Goal: Task Accomplishment & Management: Use online tool/utility

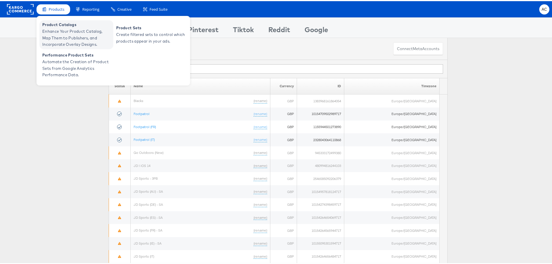
drag, startPoint x: 65, startPoint y: 11, endPoint x: 68, endPoint y: 24, distance: 12.6
click at [65, 11] on div "Products" at bounding box center [54, 8] width 34 height 10
click at [70, 36] on span "Enhance Your Product Catalog, Map Them to Publishers, and Incorporate Overlay D…" at bounding box center [77, 37] width 70 height 20
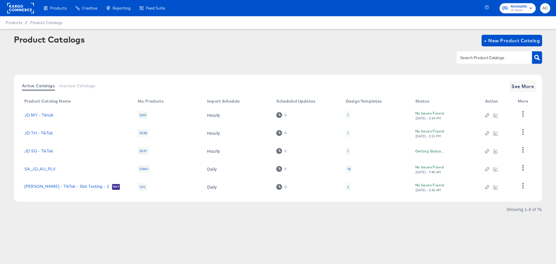
click at [479, 60] on input "text" at bounding box center [490, 57] width 62 height 7
type input "hip"
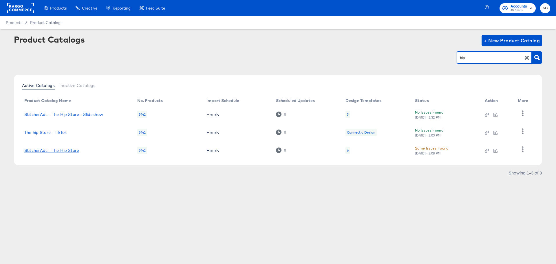
click at [67, 150] on link "StitcherAds - The Hip Store" at bounding box center [51, 150] width 55 height 5
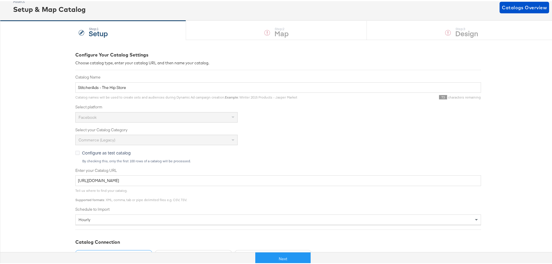
scroll to position [98, 0]
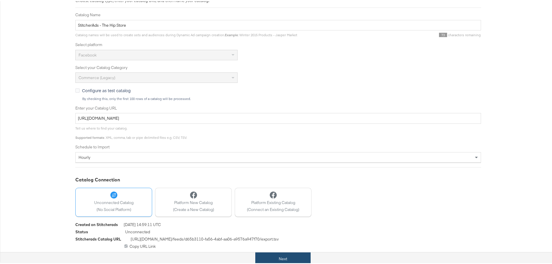
click at [271, 252] on button "Next" at bounding box center [282, 257] width 55 height 13
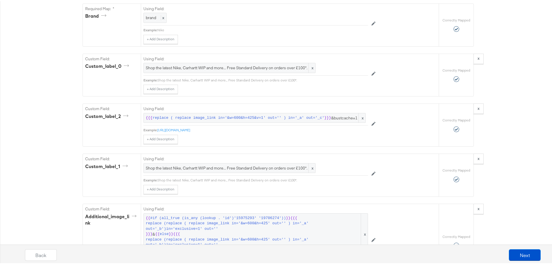
scroll to position [568, 0]
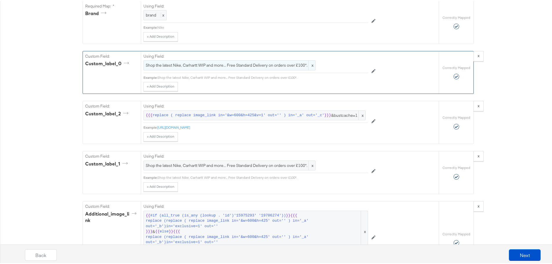
click at [274, 67] on span "Shop the latest Nike, Carhartt WIP and more... Free Standard Delivery on orders…" at bounding box center [229, 64] width 167 height 6
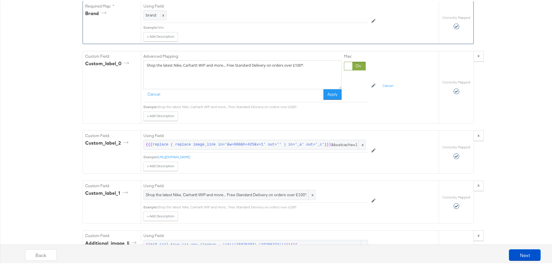
drag, startPoint x: 307, startPoint y: 74, endPoint x: 96, endPoint y: 40, distance: 214.0
click at [96, 40] on div "Required Fields Mapping Options Correctly Mapped Needs Mapping Required Map: * …" at bounding box center [278, 143] width 391 height 1202
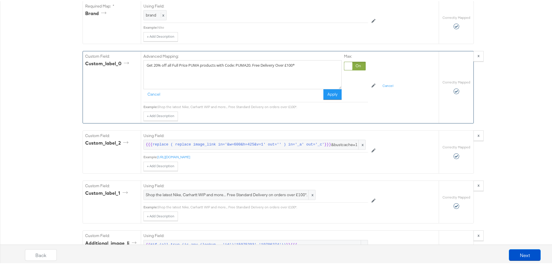
click at [278, 70] on textarea "Get 20% off all Full Price PUMA products with Code: PUMA20. Free Delivery Over …" at bounding box center [242, 73] width 198 height 29
click at [254, 76] on textarea "Get 20% off all Full Price PUMA products with Code: PUMA20. Free Delivery Over …" at bounding box center [242, 73] width 198 height 29
click at [254, 75] on textarea "Get 20% off all Full Price PUMA products with Code: PUMA20. Free Delivery Over …" at bounding box center [242, 73] width 198 height 29
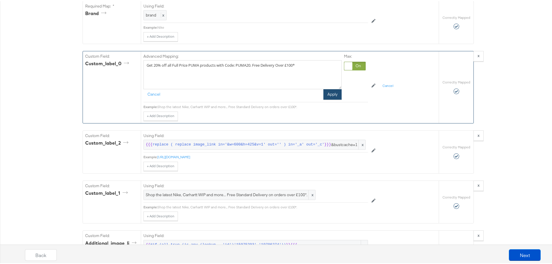
type textarea "Get 20% off all Full Price PUMA products with Code: PUMA20. Free Delivery Over …"
click at [332, 97] on div "Advanced Mapping: Get 20% off all Full Price PUMA products with Code: PUMA20. F…" at bounding box center [242, 75] width 198 height 46
click at [332, 99] on button "Apply" at bounding box center [332, 93] width 18 height 10
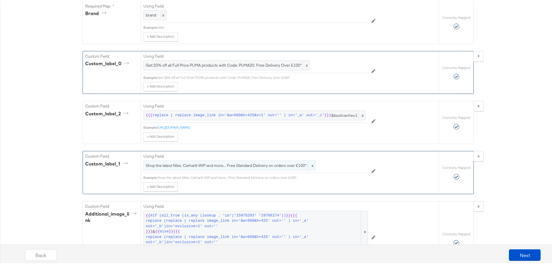
click at [267, 168] on div "Shop the latest Nike, Carhartt WIP and more... Free Standard Delivery on orders…" at bounding box center [229, 164] width 172 height 10
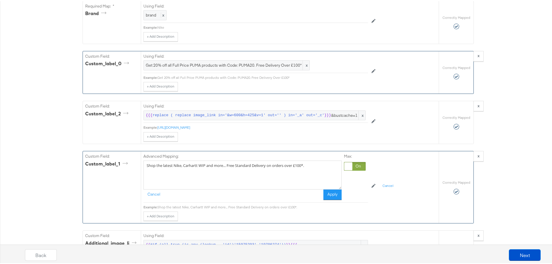
click at [271, 174] on textarea "Shop the latest Nike, Carhartt WIP and more... Free Standard Delivery on orders…" at bounding box center [242, 173] width 198 height 29
paste textarea "Get 20% off all Full Price PUMA products with Code: PUMA20. Free Delivery Over …"
type textarea "Get 20% off all Full Price PUMA products with Code: PUMA20. Free Delivery Over …"
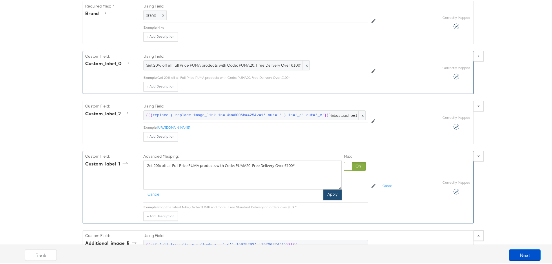
click at [330, 199] on button "Apply" at bounding box center [332, 193] width 18 height 10
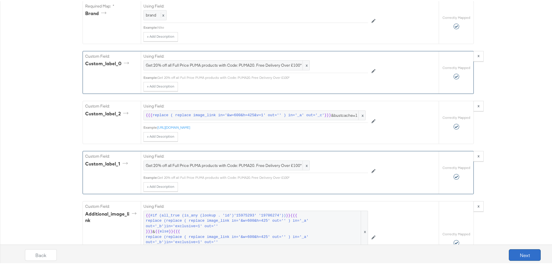
click at [527, 257] on button "Next" at bounding box center [525, 254] width 32 height 12
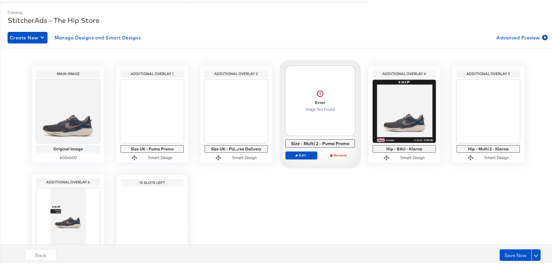
scroll to position [0, 0]
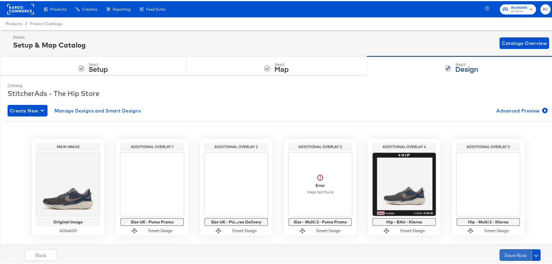
click at [519, 253] on button "Save Now" at bounding box center [515, 254] width 32 height 12
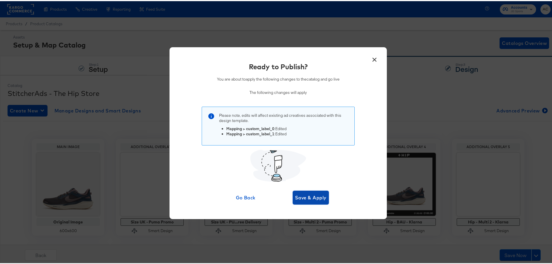
click at [308, 197] on span "Save & Apply" at bounding box center [311, 196] width 32 height 8
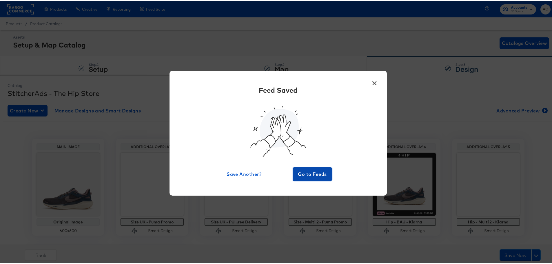
click at [305, 171] on span "Go to Feeds" at bounding box center [312, 173] width 35 height 8
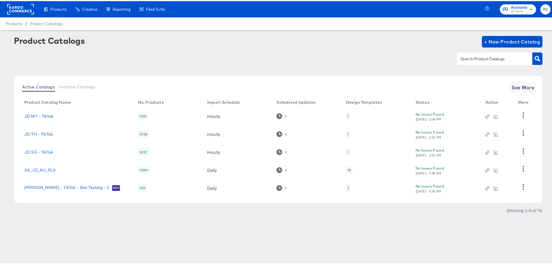
click at [484, 54] on div at bounding box center [494, 57] width 75 height 12
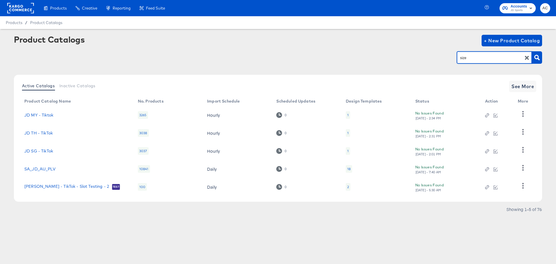
type input "size"
click at [524, 80] on div "Active Catalogs Inactive Catalogs See More Product Catalog Name No. Products Im…" at bounding box center [278, 138] width 528 height 127
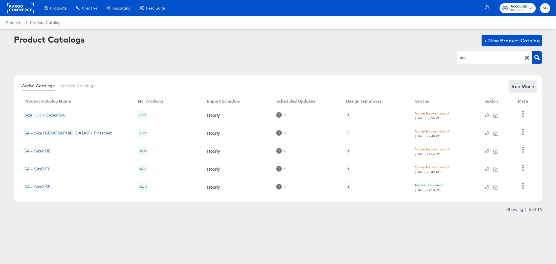
click at [524, 87] on span "See More" at bounding box center [523, 86] width 23 height 8
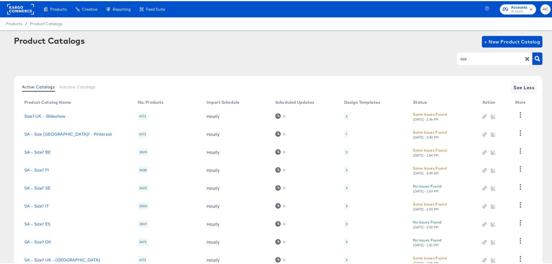
scroll to position [60, 0]
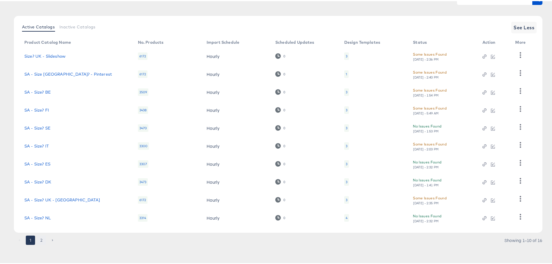
click at [40, 238] on button "2" at bounding box center [41, 238] width 9 height 9
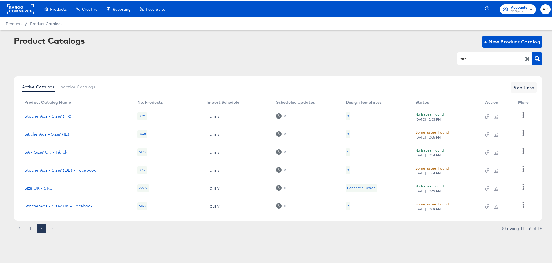
scroll to position [0, 0]
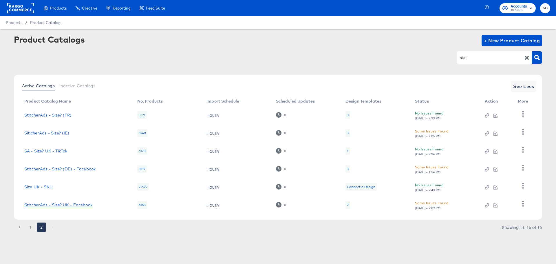
click at [61, 207] on link "StitcherAds - Size? UK - Facebook" at bounding box center [58, 205] width 68 height 5
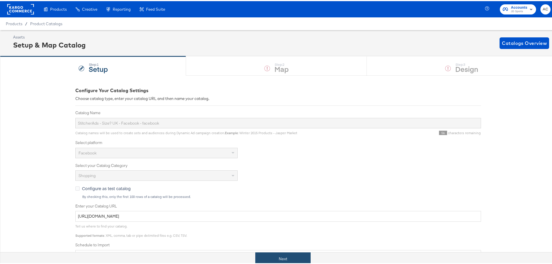
click at [272, 261] on button "Next" at bounding box center [282, 257] width 55 height 13
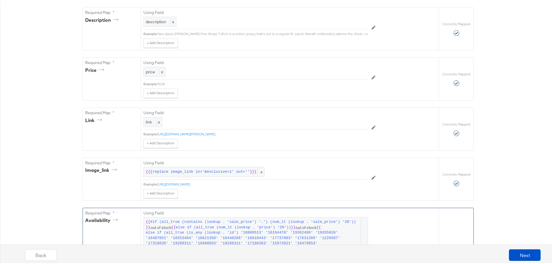
scroll to position [303, 0]
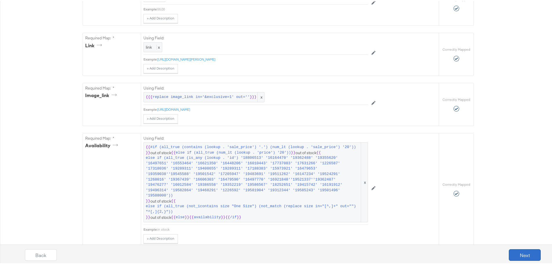
click at [520, 251] on button "Next" at bounding box center [525, 254] width 32 height 12
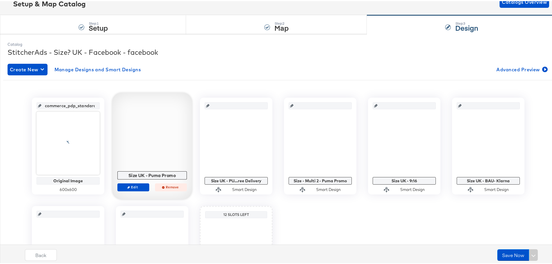
scroll to position [43, 0]
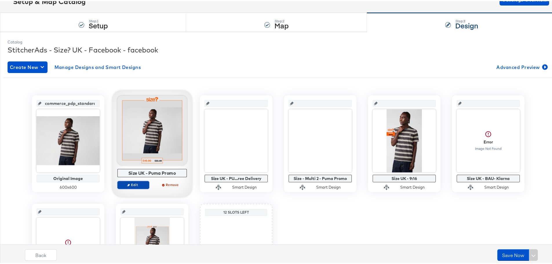
click at [138, 183] on span "Edit" at bounding box center [133, 183] width 27 height 4
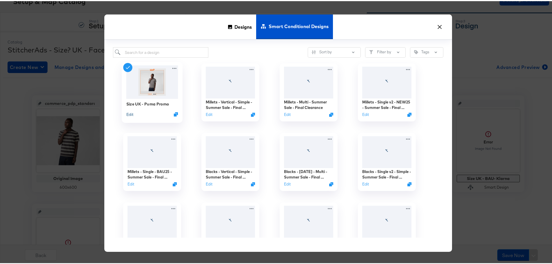
click at [129, 113] on button "Edit" at bounding box center [129, 113] width 7 height 6
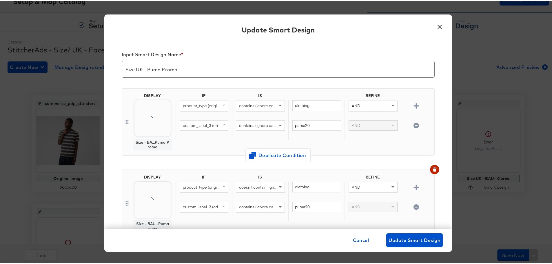
click at [203, 123] on span "custom_label_3 (original)" at bounding box center [205, 124] width 45 height 5
type input "brand"
click at [192, 161] on button "brand original" at bounding box center [204, 165] width 49 height 10
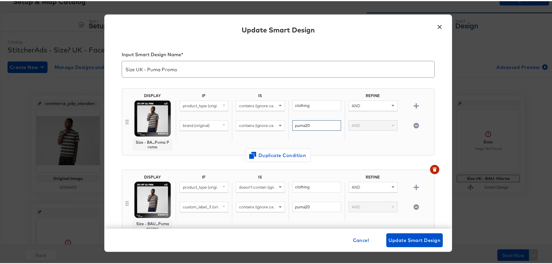
click at [310, 124] on input "puma20" at bounding box center [316, 124] width 49 height 11
type input "p"
type input "PUMA"
click at [201, 208] on span "custom_label_3 (original)" at bounding box center [205, 205] width 45 height 5
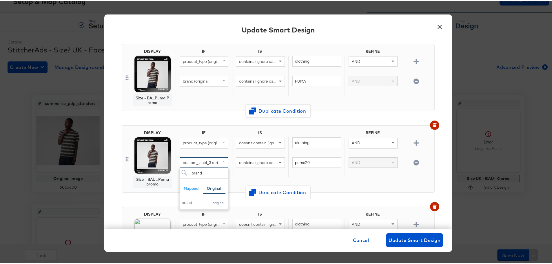
scroll to position [49, 0]
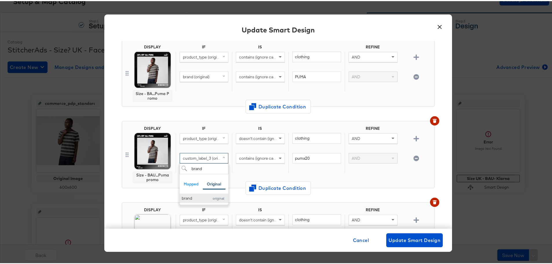
type input "brand"
click at [190, 197] on div "brand" at bounding box center [194, 197] width 24 height 6
drag, startPoint x: 311, startPoint y: 161, endPoint x: 264, endPoint y: 154, distance: 47.9
click at [264, 154] on div "brand (original) contains (ignore case) puma20 AND" at bounding box center [304, 162] width 256 height 20
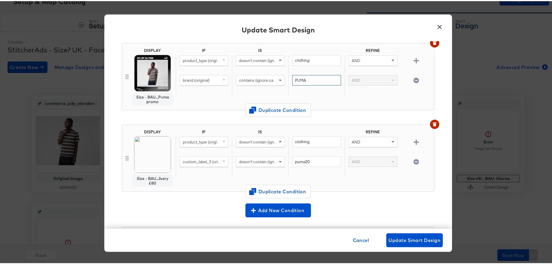
type input "PUMA"
click at [201, 160] on span "custom_label_3 (original)" at bounding box center [205, 160] width 45 height 5
click at [356, 180] on div "IF IS REFINE product_type (original) doesn't contain (ignore case) clothing AND…" at bounding box center [304, 156] width 256 height 57
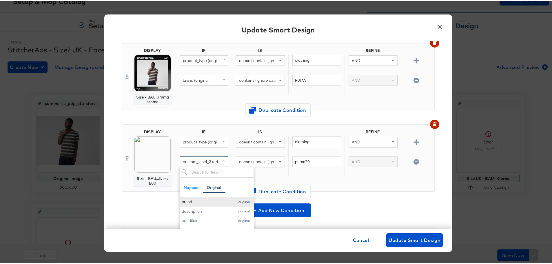
click at [189, 200] on div "brand" at bounding box center [207, 201] width 50 height 6
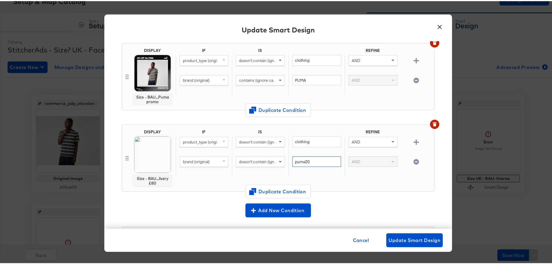
click at [311, 161] on input "puma20" at bounding box center [316, 160] width 49 height 11
type input "p"
type input "PUMA"
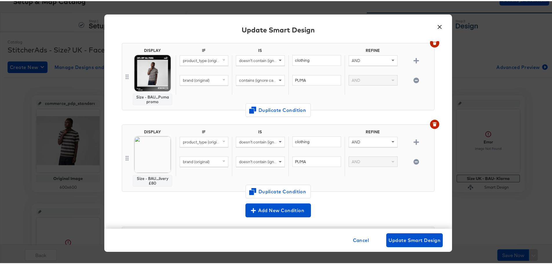
click at [363, 198] on div "DISPLAY Size - BAU...livery £80 IF IS REFINE product_type (original) doesn't co…" at bounding box center [278, 158] width 313 height 81
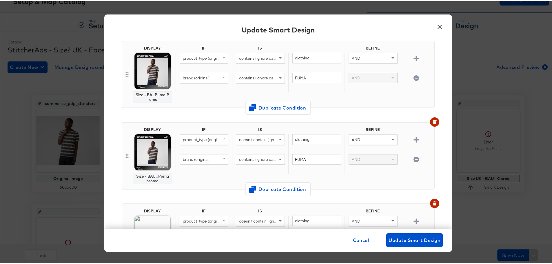
scroll to position [0, 0]
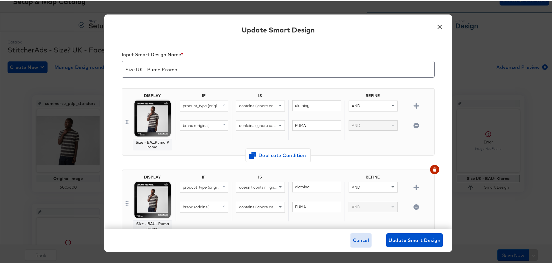
click at [353, 235] on span "Cancel" at bounding box center [361, 239] width 16 height 8
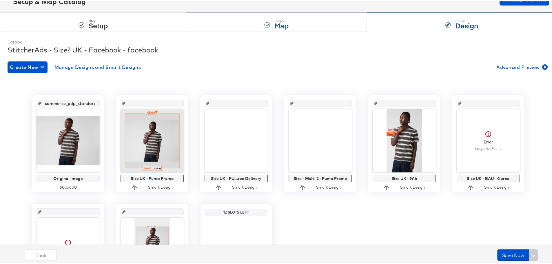
click at [220, 21] on div "Step: 2 Map" at bounding box center [276, 21] width 181 height 19
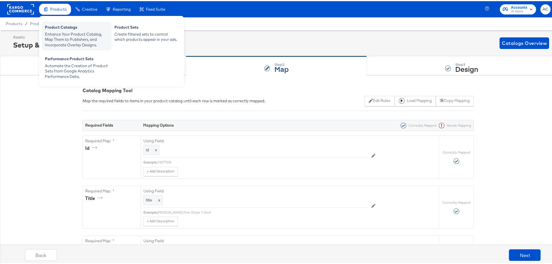
click at [64, 25] on div "Product Catalogs" at bounding box center [77, 26] width 64 height 7
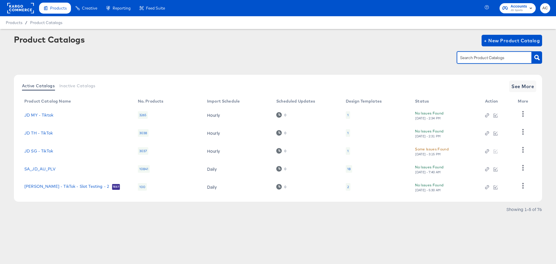
click at [505, 55] on input "text" at bounding box center [490, 57] width 62 height 7
type input "hip"
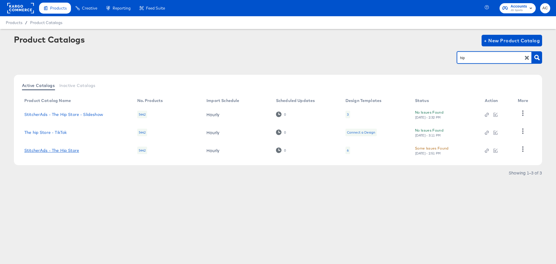
click at [39, 151] on link "StitcherAds - The Hip Store" at bounding box center [51, 150] width 55 height 5
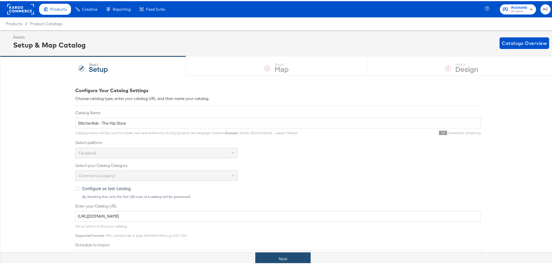
click at [279, 254] on button "Next" at bounding box center [282, 257] width 55 height 13
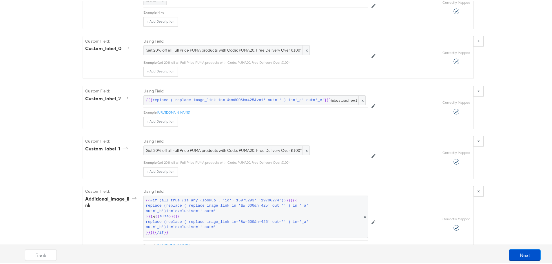
scroll to position [590, 0]
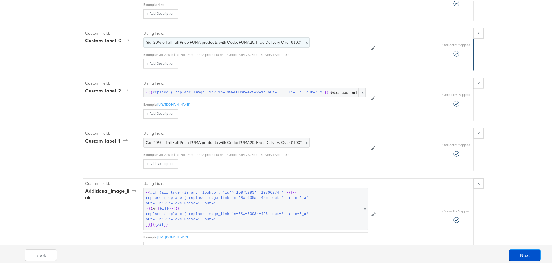
click at [190, 44] on span "Get 20% off all Full Price PUMA products with Code: PUMA20. Free Delivery Over …" at bounding box center [227, 42] width 162 height 6
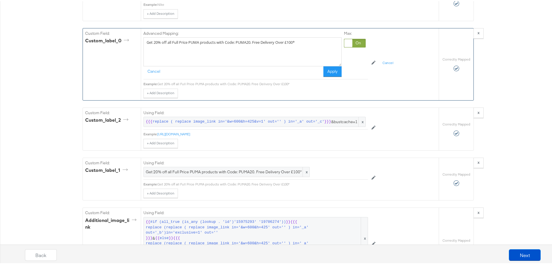
drag, startPoint x: 187, startPoint y: 49, endPoint x: 171, endPoint y: 51, distance: 16.6
click at [171, 51] on textarea "Get 20% off all Full Price PUMA products with Code: PUMA20. Free Delivery Over …" at bounding box center [242, 50] width 198 height 29
click at [164, 50] on textarea "Get 20% off all PUMA products with Code: PUMA20. Free Delivery Over £100*" at bounding box center [242, 50] width 198 height 29
click at [187, 50] on textarea "Get 20% off* all PUMA products with Code: PUMA20. Free Delivery Over £100*" at bounding box center [242, 50] width 198 height 29
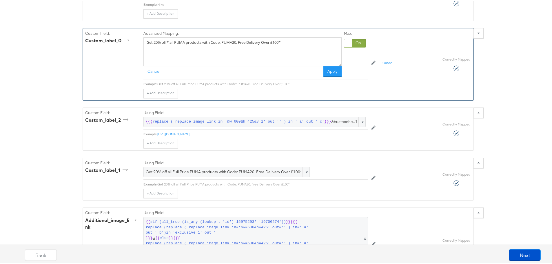
click at [187, 50] on textarea "Get 20% off* all PUMA products with Code: PUMA20. Free Delivery Over £100*" at bounding box center [242, 50] width 198 height 29
type textarea "Get 20% off* all PUMA products with Code: PUMA20. Free Delivery Over £100*"
click at [335, 76] on button "Apply" at bounding box center [332, 70] width 18 height 10
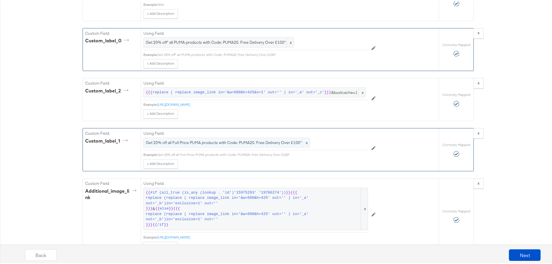
click at [264, 144] on span "Get 20% off all Full Price PUMA products with Code: PUMA20. Free Delivery Over …" at bounding box center [227, 142] width 162 height 6
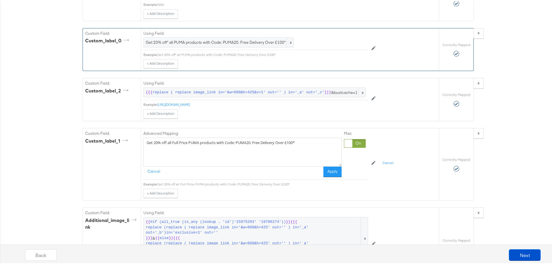
drag, startPoint x: 311, startPoint y: 154, endPoint x: 101, endPoint y: 130, distance: 210.5
click at [101, 130] on div "Required Fields Mapping Options Correctly Mapped Needs Mapping Required Map: * …" at bounding box center [278, 120] width 391 height 1202
paste textarea "Get 20% off* all PUMA products with Code: PUMA20. Free Delivery Over £100*"
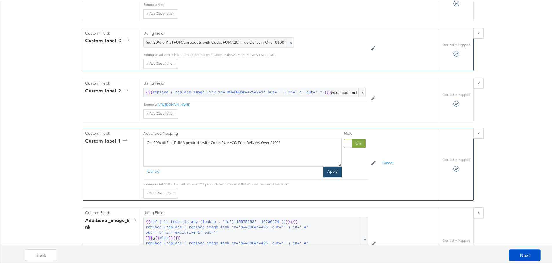
type textarea "Get 20% off* all PUMA products with Code: PUMA20. Free Delivery Over £100*"
click at [324, 176] on button "Apply" at bounding box center [332, 170] width 18 height 10
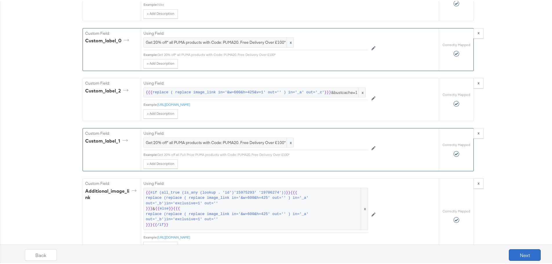
click at [517, 253] on button "Next" at bounding box center [525, 254] width 32 height 12
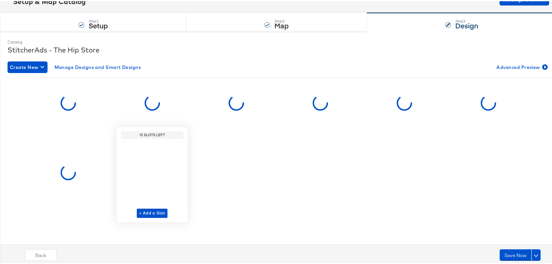
scroll to position [0, 0]
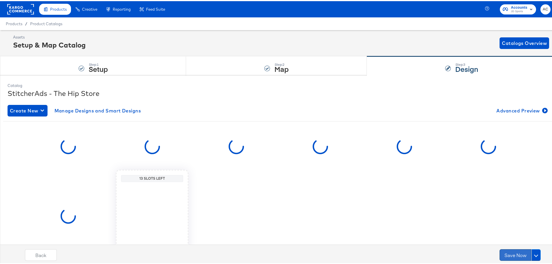
click at [516, 254] on button "Save Now" at bounding box center [515, 254] width 32 height 12
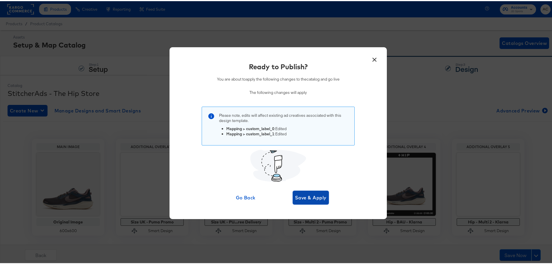
click at [310, 195] on span "Save & Apply" at bounding box center [311, 196] width 32 height 8
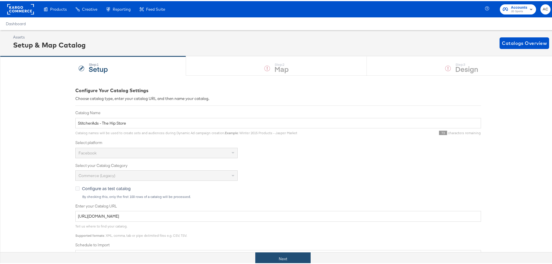
click at [282, 254] on button "Next" at bounding box center [282, 257] width 55 height 13
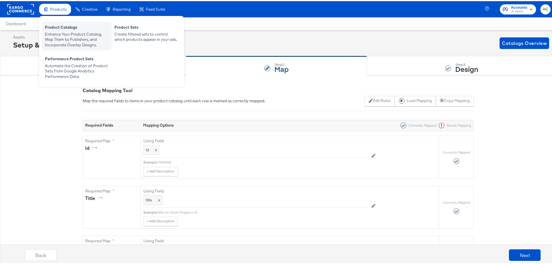
click at [72, 40] on div "Enhance Your Product Catalog, Map Them to Publishers, and Incorporate Overlay D…" at bounding box center [77, 38] width 64 height 16
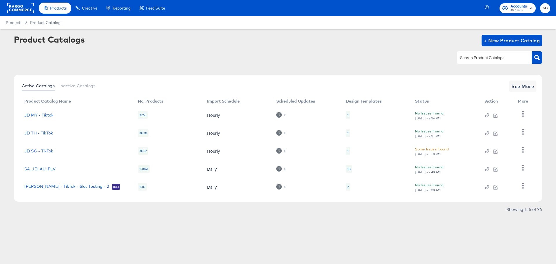
click at [466, 59] on input "text" at bounding box center [490, 57] width 62 height 7
type input "hip"
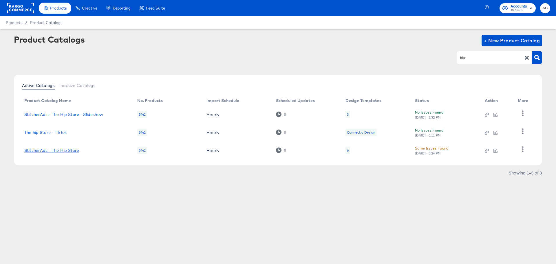
click at [77, 151] on link "StitcherAds - The Hip Store" at bounding box center [51, 150] width 55 height 5
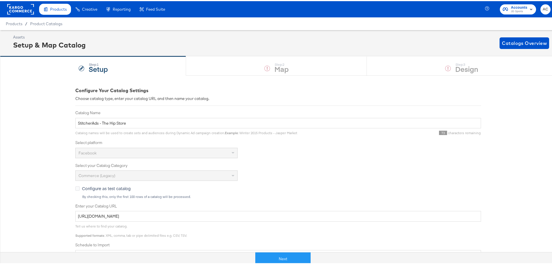
scroll to position [98, 0]
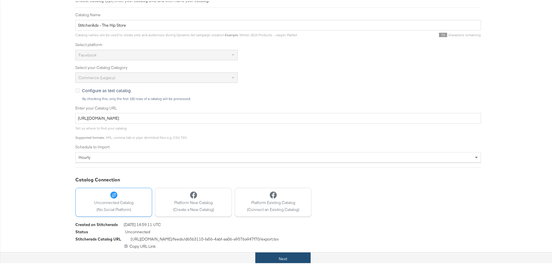
click at [284, 254] on button "Next" at bounding box center [282, 257] width 55 height 13
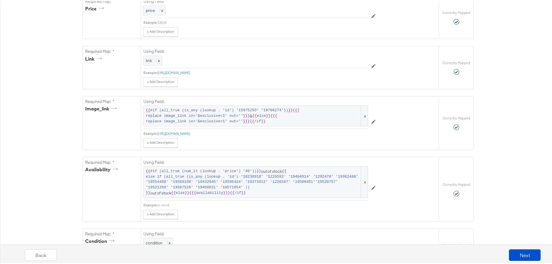
scroll to position [300, 0]
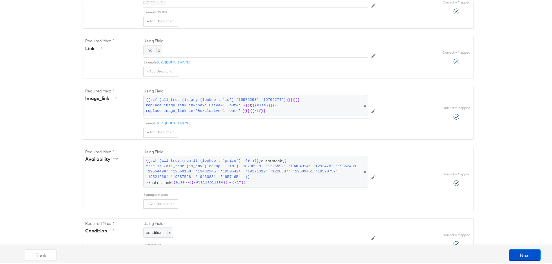
click at [508, 260] on div "Back Next" at bounding box center [283, 256] width 562 height 22
click at [519, 254] on button "Next" at bounding box center [525, 254] width 32 height 12
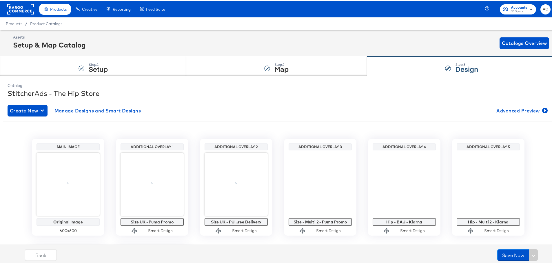
scroll to position [44, 0]
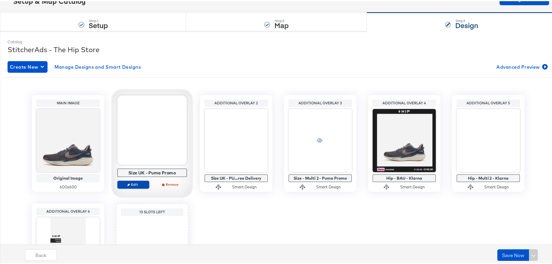
click at [132, 181] on span "Edit" at bounding box center [133, 183] width 27 height 4
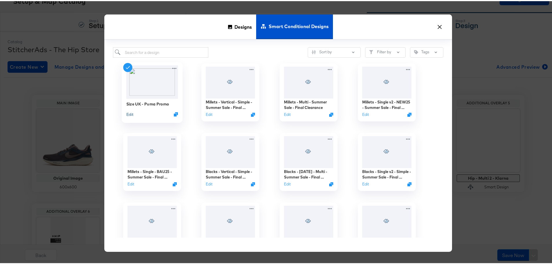
click at [129, 115] on button "Edit" at bounding box center [129, 113] width 7 height 6
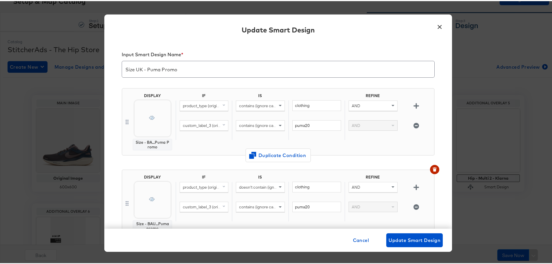
click at [211, 126] on span "custom_label_3 (original)" at bounding box center [205, 124] width 45 height 5
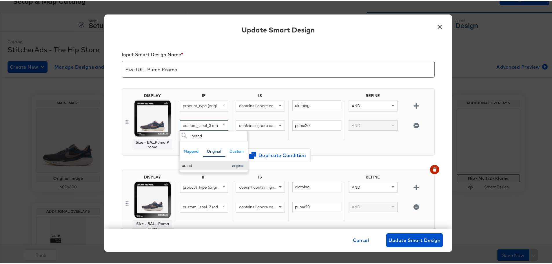
type input "brand"
click at [200, 165] on div "brand" at bounding box center [204, 165] width 44 height 6
click at [310, 127] on input "puma20" at bounding box center [316, 124] width 49 height 11
type input "p"
type input "PUMA"
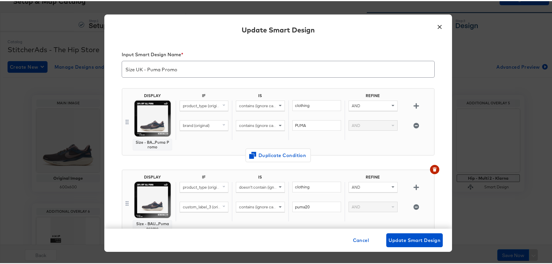
click at [195, 207] on span "custom_label_3 (original)" at bounding box center [205, 205] width 45 height 5
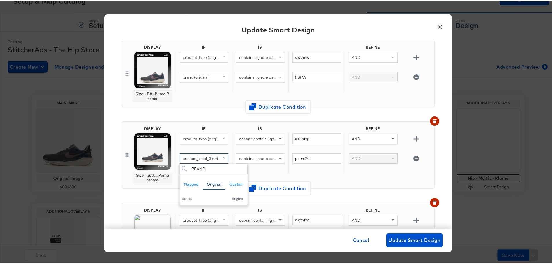
scroll to position [56, 0]
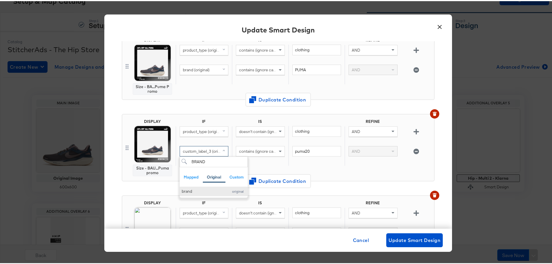
type input "BRAND"
click at [186, 190] on div "brand" at bounding box center [204, 190] width 44 height 6
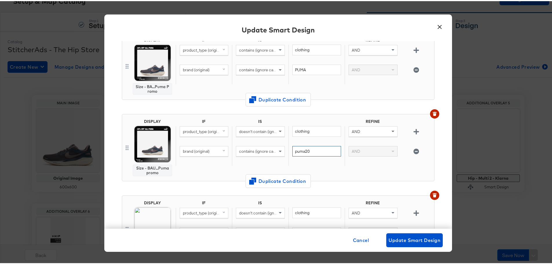
click at [315, 152] on input "puma20" at bounding box center [316, 150] width 49 height 11
type input "p"
type input "PUMA"
click at [207, 174] on div "IF IS REFINE product_type (original) doesn't contain (ignore case) clothing AND…" at bounding box center [304, 146] width 256 height 57
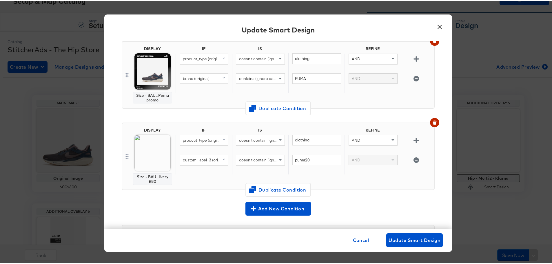
scroll to position [131, 0]
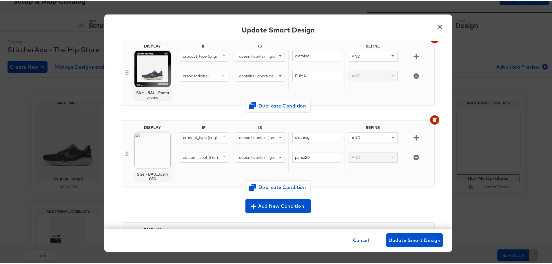
click at [196, 154] on span "custom_label_3 (original)" at bounding box center [205, 156] width 45 height 5
type input "BRAND"
click at [189, 197] on div "brand" at bounding box center [204, 197] width 44 height 6
drag, startPoint x: 316, startPoint y: 156, endPoint x: 265, endPoint y: 149, distance: 52.3
click at [265, 149] on div "IF IS REFINE product_type (original) doesn't contain (ignore case) clothing AND…" at bounding box center [304, 152] width 256 height 57
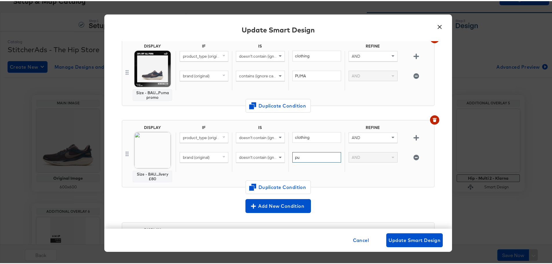
type input "p"
type input "PUMA"
click at [412, 235] on button "Update Smart Design" at bounding box center [414, 239] width 56 height 14
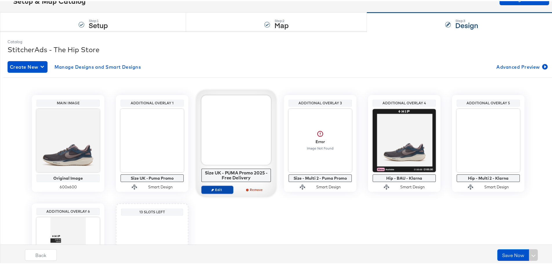
click at [211, 191] on button "Edit" at bounding box center [217, 189] width 32 height 8
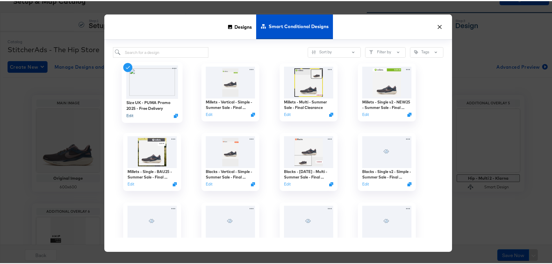
click at [130, 114] on button "Edit" at bounding box center [129, 115] width 7 height 6
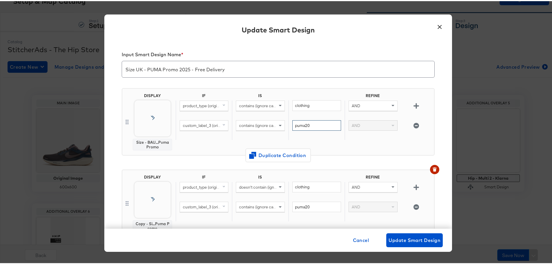
click at [308, 125] on input "puma20" at bounding box center [316, 124] width 49 height 11
drag, startPoint x: 308, startPoint y: 125, endPoint x: 300, endPoint y: 124, distance: 7.8
click at [300, 124] on input "puma20" at bounding box center [316, 124] width 49 height 11
type input "p"
click at [300, 124] on input "puma" at bounding box center [316, 124] width 49 height 11
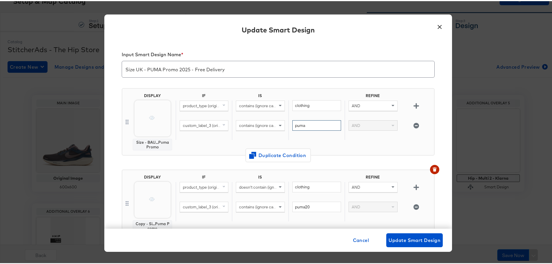
click at [300, 124] on input "puma" at bounding box center [316, 124] width 49 height 11
type input "puma"
click at [301, 203] on input "puma20" at bounding box center [316, 205] width 49 height 11
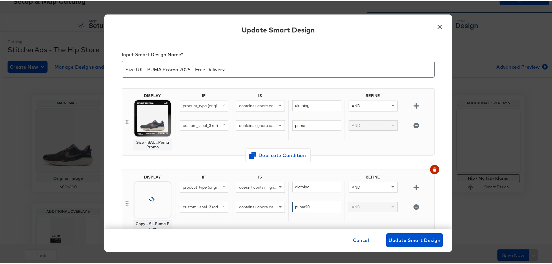
click at [301, 203] on input "puma20" at bounding box center [316, 205] width 49 height 11
paste input "puma"
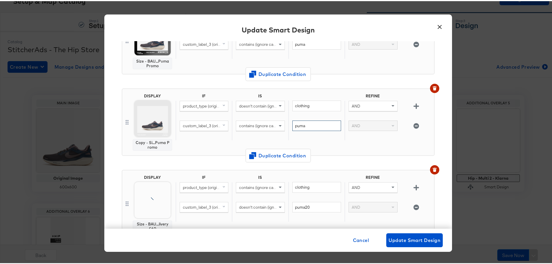
type input "puma"
click at [304, 207] on input "puma20" at bounding box center [316, 206] width 49 height 11
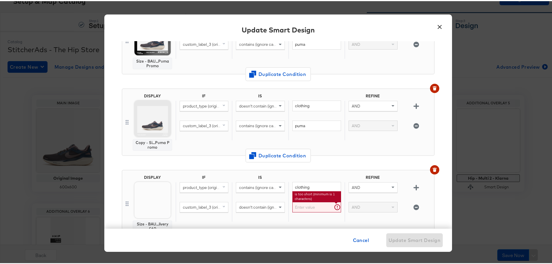
paste input "puma"
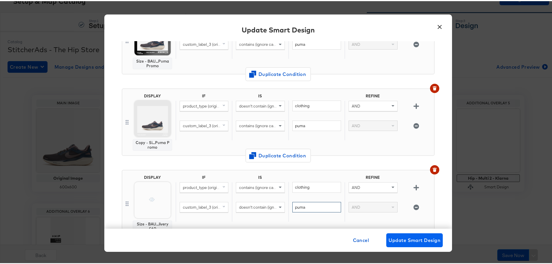
type input "puma"
click at [414, 239] on span "Update Smart Design" at bounding box center [415, 239] width 52 height 8
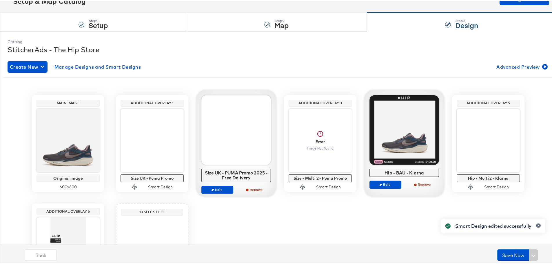
click at [216, 193] on div "Edit Remove" at bounding box center [236, 191] width 70 height 13
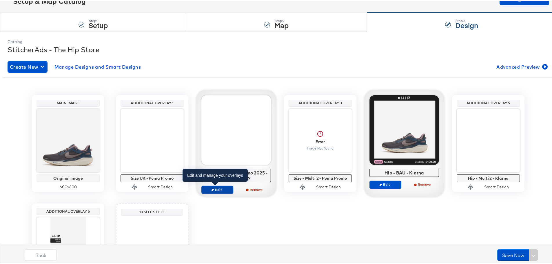
click at [214, 188] on span "Edit" at bounding box center [217, 188] width 27 height 4
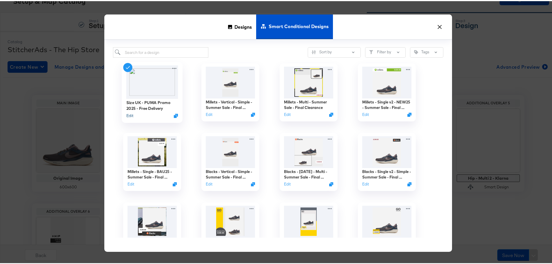
click at [126, 114] on button "Edit" at bounding box center [129, 115] width 7 height 6
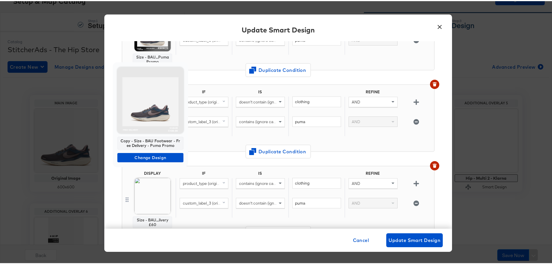
scroll to position [0, 0]
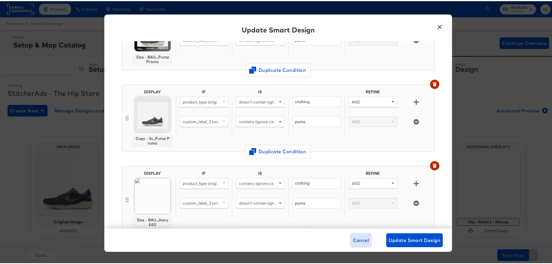
click at [354, 241] on span "Cancel" at bounding box center [361, 239] width 16 height 8
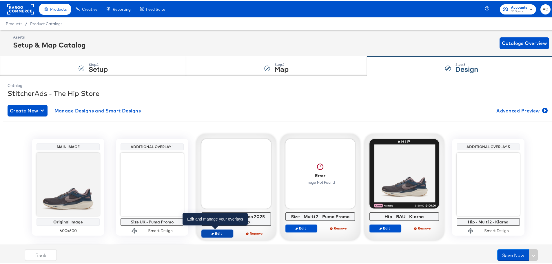
click at [211, 233] on icon "button" at bounding box center [212, 232] width 3 height 3
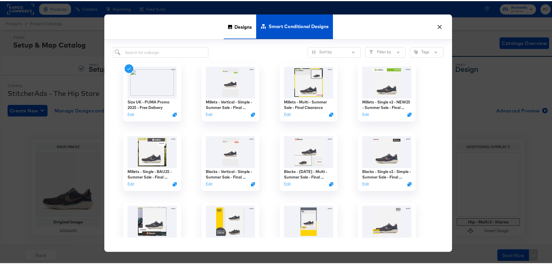
click at [236, 26] on span "Designs" at bounding box center [242, 25] width 17 height 25
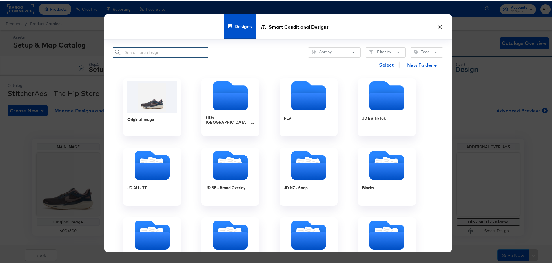
click at [149, 51] on input "search" at bounding box center [160, 51] width 95 height 11
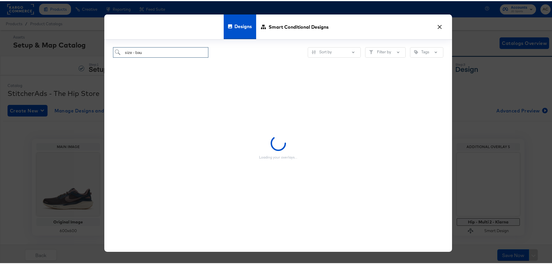
type input "size - bau"
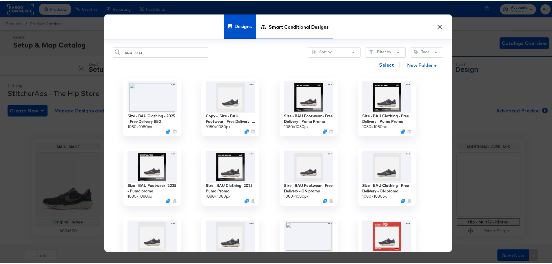
click at [295, 19] on span "Smart Conditional Designs" at bounding box center [299, 25] width 60 height 25
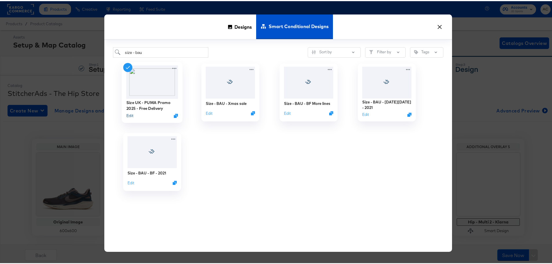
click at [129, 114] on button "Edit" at bounding box center [129, 115] width 7 height 6
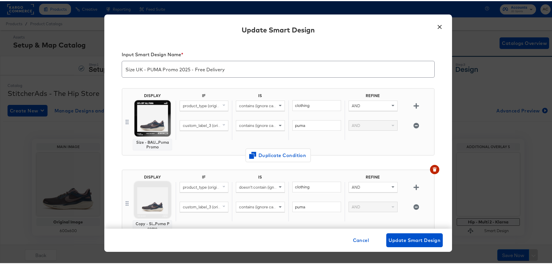
click at [157, 205] on img at bounding box center [152, 198] width 36 height 36
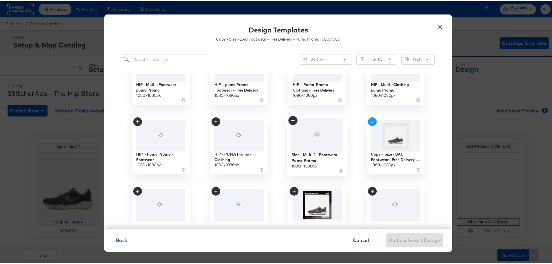
scroll to position [284, 0]
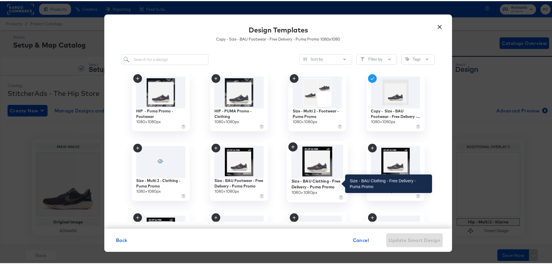
click at [319, 185] on div "Size - BAU Clothing - Free Delivery - Puma Promo" at bounding box center [317, 182] width 52 height 11
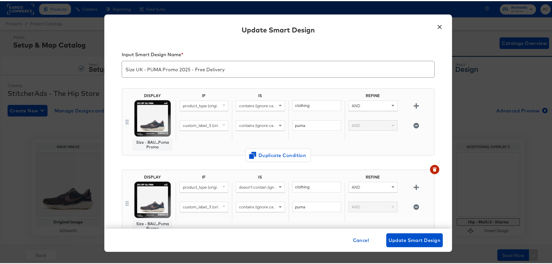
click at [148, 191] on img at bounding box center [152, 198] width 36 height 36
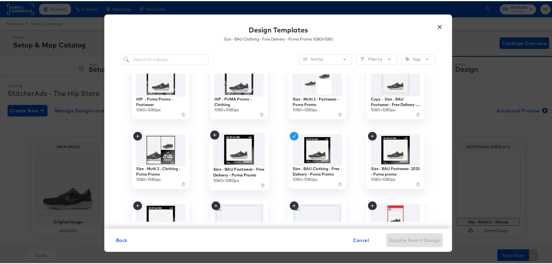
scroll to position [296, 0]
click at [238, 151] on img at bounding box center [239, 148] width 52 height 33
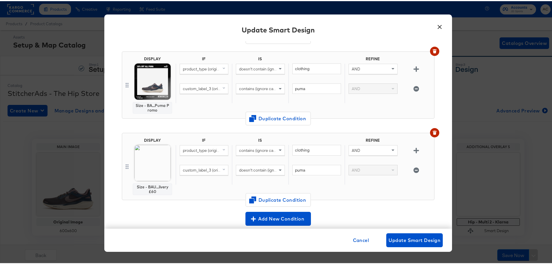
scroll to position [207, 0]
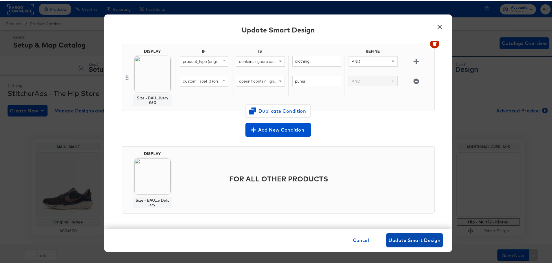
click at [412, 238] on span "Update Smart Design" at bounding box center [415, 239] width 52 height 8
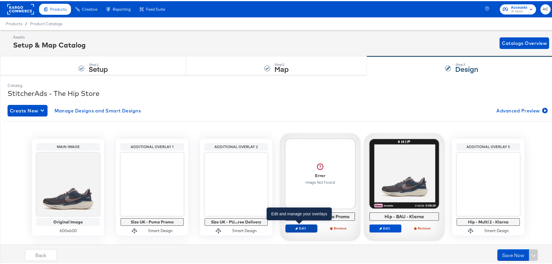
click at [303, 228] on span "Edit" at bounding box center [301, 227] width 27 height 4
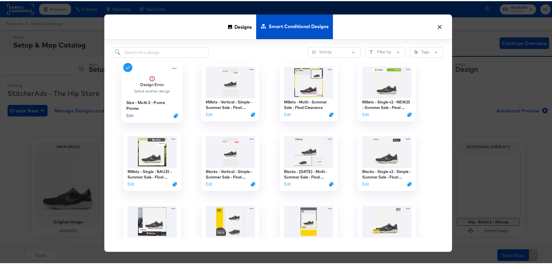
click at [129, 115] on button "Edit" at bounding box center [129, 115] width 7 height 6
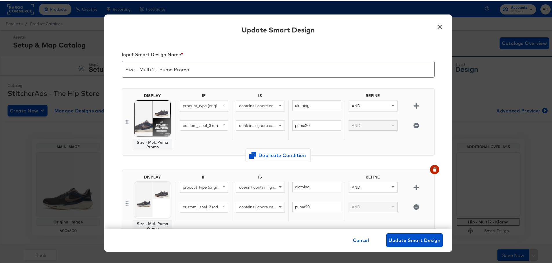
click at [207, 124] on span "custom_label_3 (original)" at bounding box center [205, 124] width 45 height 5
type input "bra"
click at [199, 169] on div "bra Mapped Original Custom Add a field from your catalog to use in your design.…" at bounding box center [214, 150] width 68 height 41
click at [196, 164] on div "brand" at bounding box center [204, 165] width 44 height 6
click at [308, 127] on input "puma20" at bounding box center [316, 124] width 49 height 11
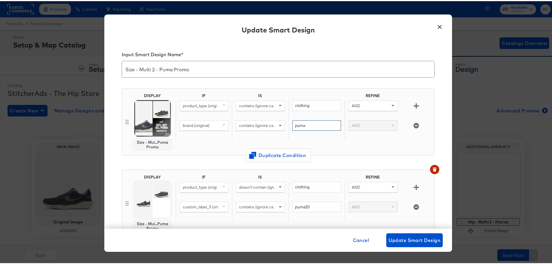
type input "puma"
click at [214, 203] on span "custom_label_3 (original)" at bounding box center [205, 205] width 45 height 5
click at [199, 207] on span "custom_label_3 (original)" at bounding box center [205, 205] width 45 height 5
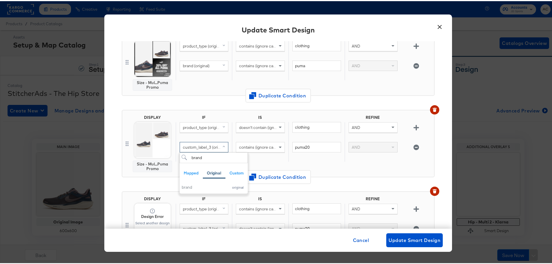
scroll to position [61, 0]
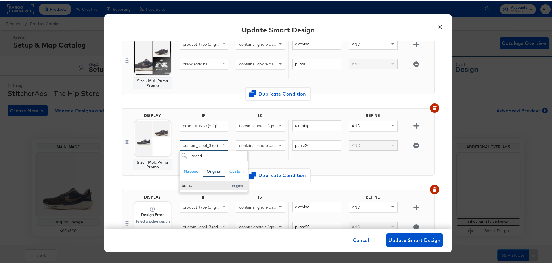
type input "brand"
click at [189, 187] on div "brand" at bounding box center [204, 185] width 44 height 6
click at [311, 145] on input "puma20" at bounding box center [316, 144] width 49 height 11
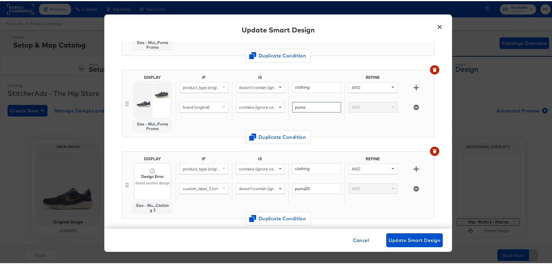
scroll to position [100, 0]
type input "puma"
click at [208, 188] on span "custom_label_3 (original)" at bounding box center [205, 187] width 45 height 5
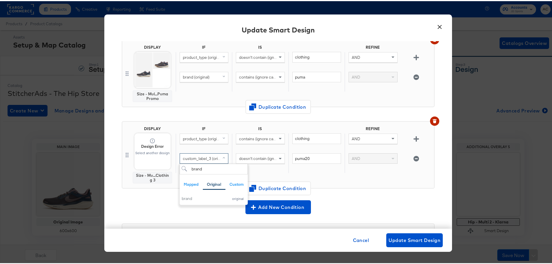
scroll to position [131, 0]
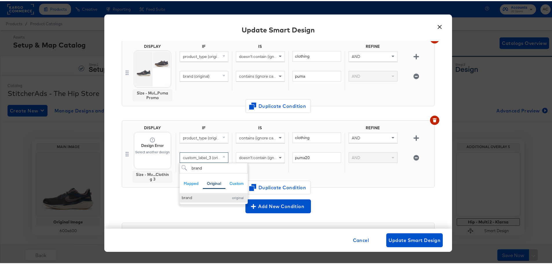
type input "brand"
click at [189, 199] on div "brand" at bounding box center [204, 197] width 44 height 6
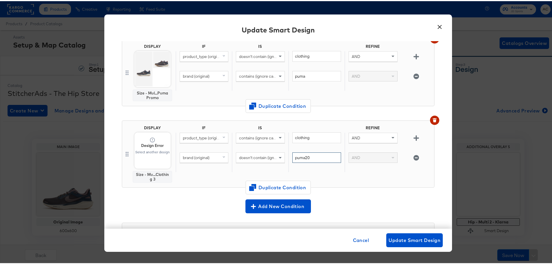
click at [316, 158] on input "puma20" at bounding box center [316, 156] width 49 height 11
type input "puma"
click at [394, 234] on button "Update Smart Design" at bounding box center [414, 239] width 56 height 14
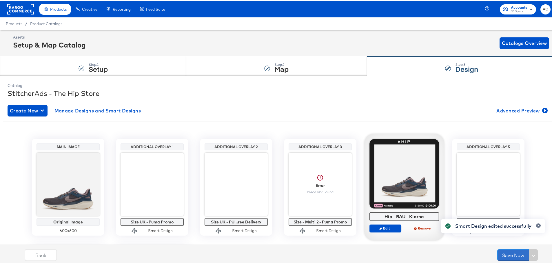
click at [504, 253] on button "Save Now" at bounding box center [513, 254] width 32 height 12
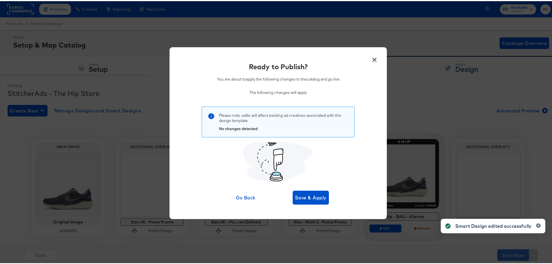
click at [504, 253] on body "Products Products Product Catalogs Enhance Your Product Catalog, Map Them to Pu…" at bounding box center [278, 192] width 556 height 385
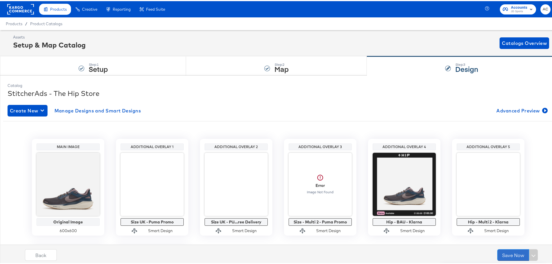
click at [504, 255] on button "Save Now" at bounding box center [513, 254] width 32 height 12
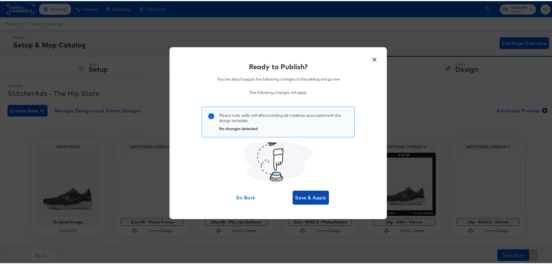
click at [307, 196] on span "Save & Apply" at bounding box center [311, 196] width 32 height 8
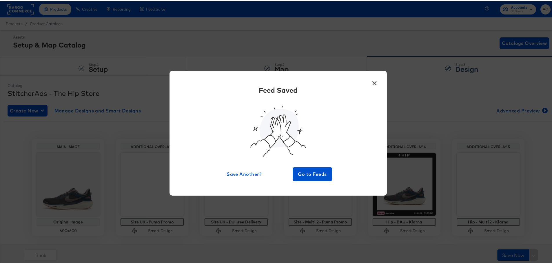
click at [372, 81] on button "×" at bounding box center [374, 80] width 10 height 10
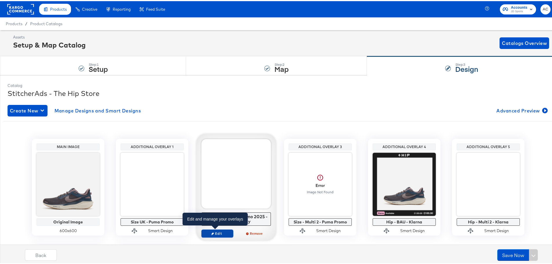
click at [213, 235] on button "Edit" at bounding box center [217, 232] width 32 height 8
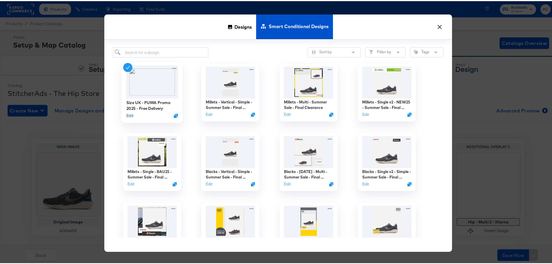
click at [128, 114] on button "Edit" at bounding box center [129, 115] width 7 height 6
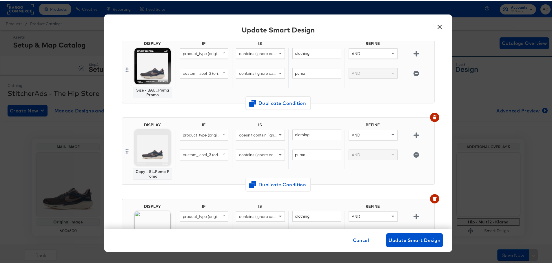
scroll to position [52, 0]
click at [155, 128] on img at bounding box center [152, 146] width 36 height 36
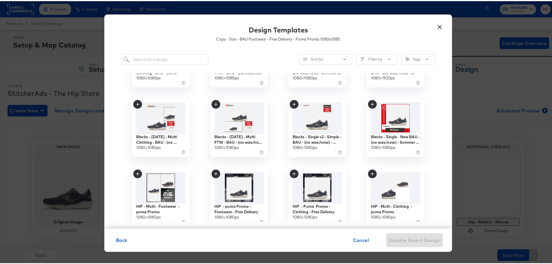
scroll to position [205, 0]
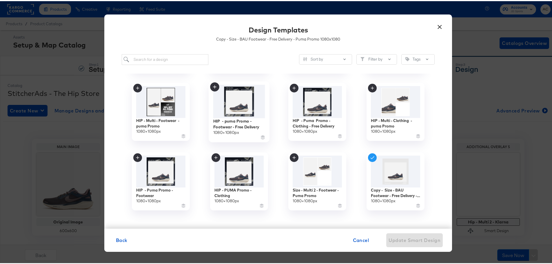
click at [245, 109] on img at bounding box center [239, 100] width 52 height 33
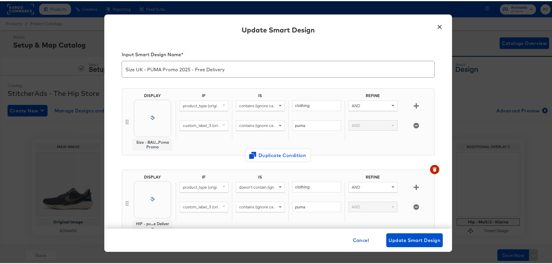
scroll to position [52, 0]
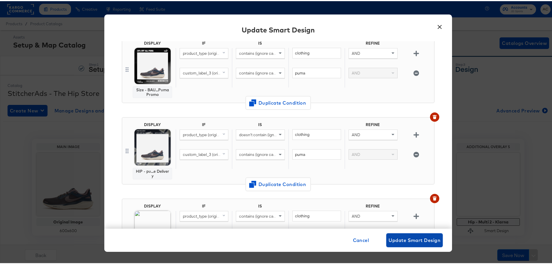
click at [402, 238] on span "Update Smart Design" at bounding box center [415, 239] width 52 height 8
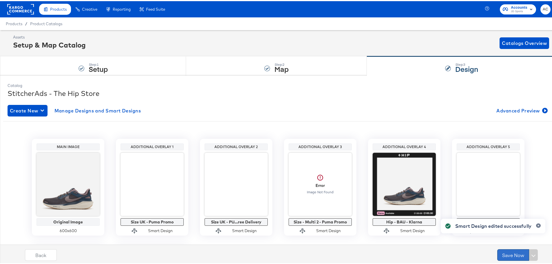
click at [507, 258] on button "Save Now" at bounding box center [513, 254] width 32 height 12
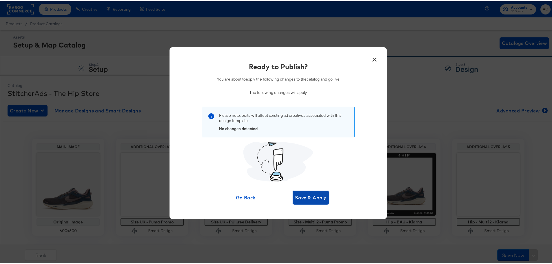
click at [310, 194] on span "Save & Apply" at bounding box center [311, 196] width 32 height 8
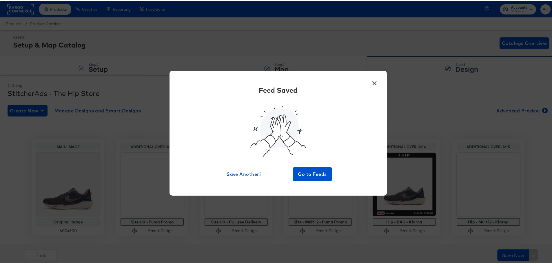
click at [369, 82] on button "×" at bounding box center [374, 80] width 10 height 10
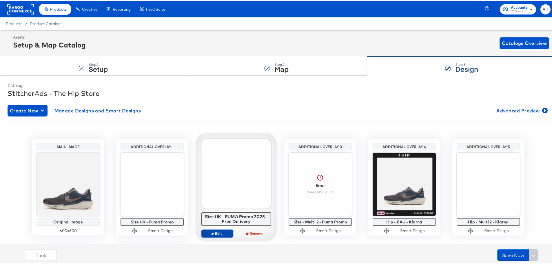
click at [211, 230] on span "Edit" at bounding box center [217, 232] width 27 height 4
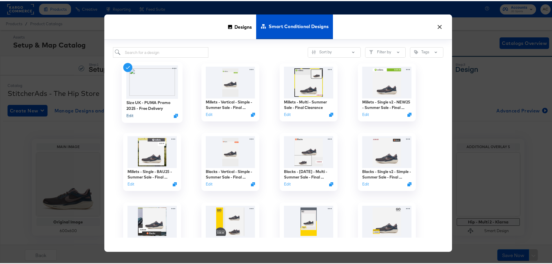
click at [128, 115] on button "Edit" at bounding box center [129, 115] width 7 height 6
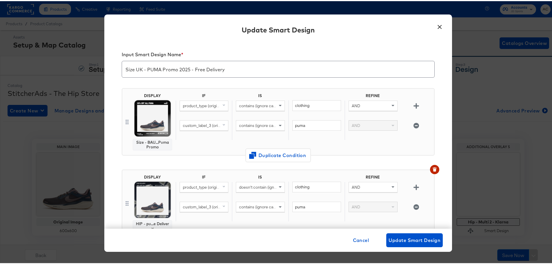
scroll to position [86, 0]
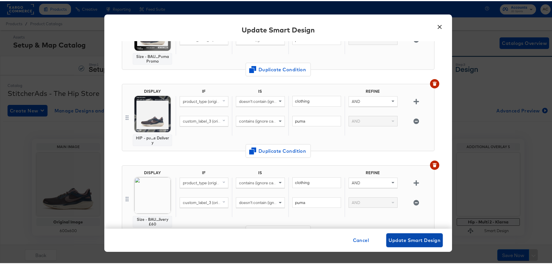
click at [406, 234] on button "Update Smart Design" at bounding box center [414, 239] width 56 height 14
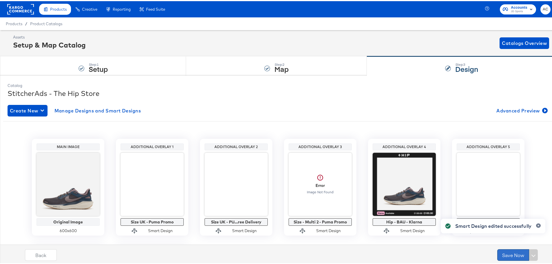
click at [505, 254] on button "Save Now" at bounding box center [513, 254] width 32 height 12
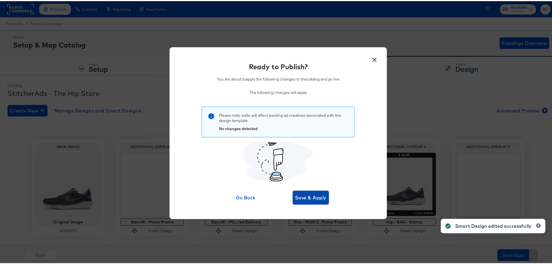
click at [302, 203] on button "Save & Apply" at bounding box center [311, 196] width 36 height 14
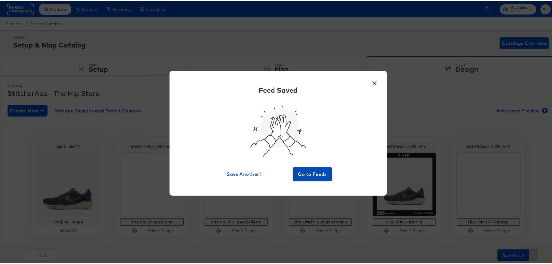
click at [314, 169] on span "Go to Feeds" at bounding box center [312, 173] width 35 height 8
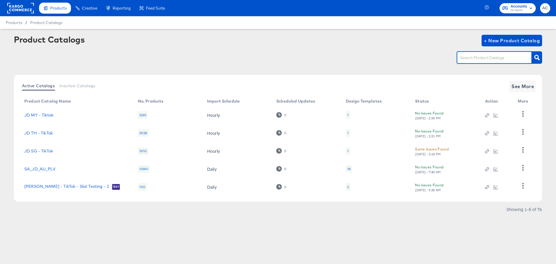
click at [468, 56] on input "text" at bounding box center [490, 57] width 62 height 7
type input "size"
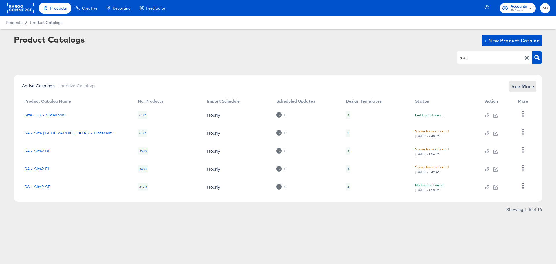
click at [515, 85] on span "See More" at bounding box center [523, 86] width 23 height 8
